Goal: Information Seeking & Learning: Learn about a topic

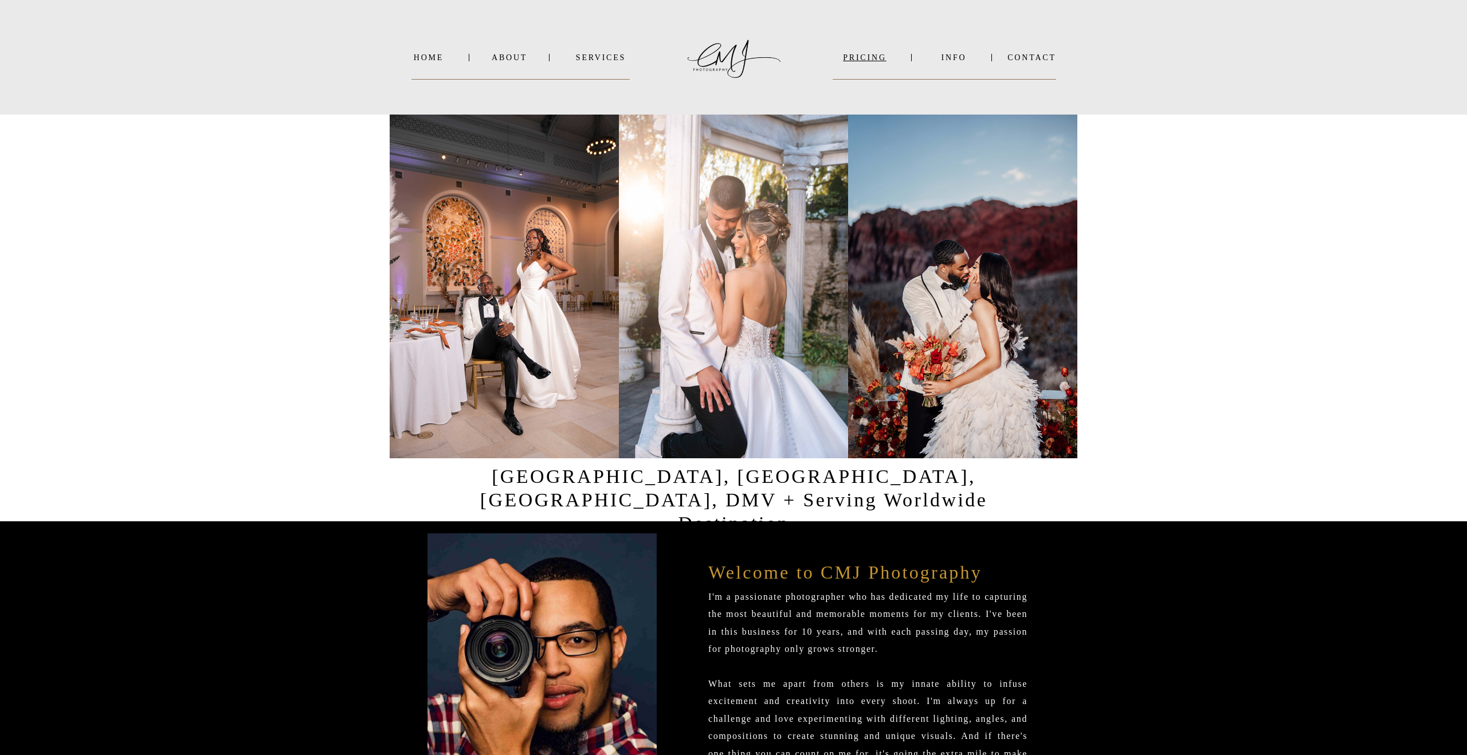
click at [862, 57] on nav "PRICING" at bounding box center [865, 57] width 64 height 9
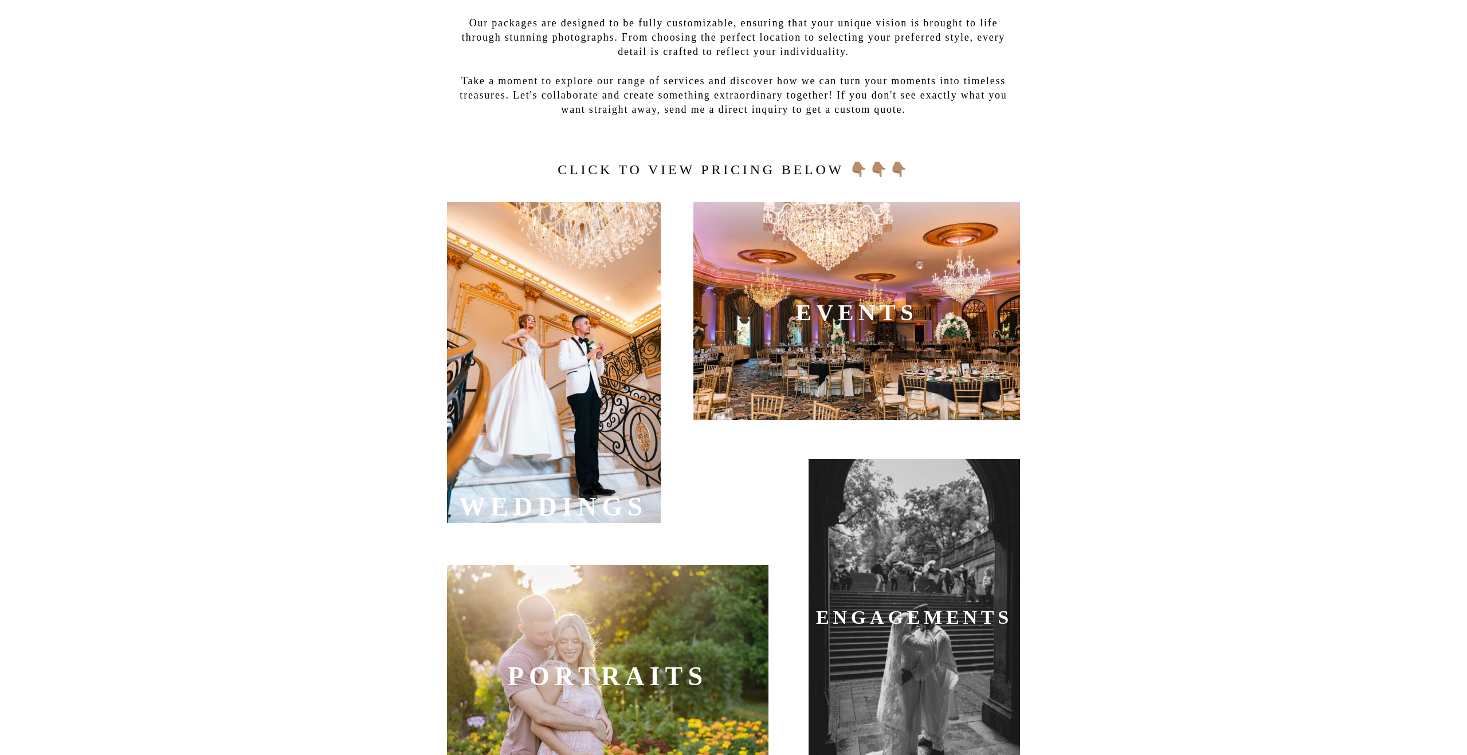
scroll to position [232, 0]
click at [609, 331] on div at bounding box center [554, 362] width 214 height 321
